Goal: Find specific page/section

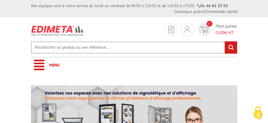
click at [62, 50] on input "text" at bounding box center [134, 48] width 206 height 12
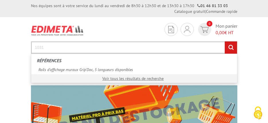
type input "1031"
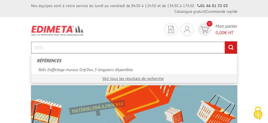
click at [230, 47] on input "rechercher" at bounding box center [231, 48] width 12 height 12
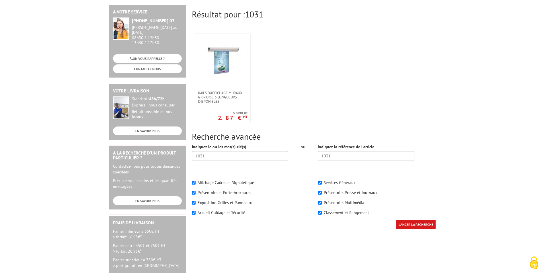
scroll to position [57, 0]
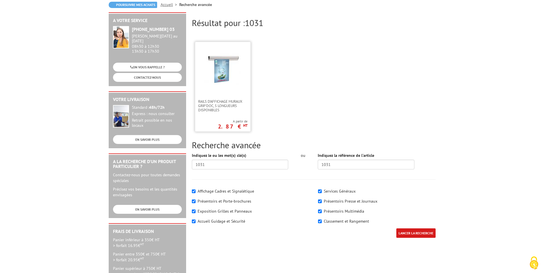
click at [215, 84] on img at bounding box center [222, 69] width 37 height 37
